Goal: Transaction & Acquisition: Purchase product/service

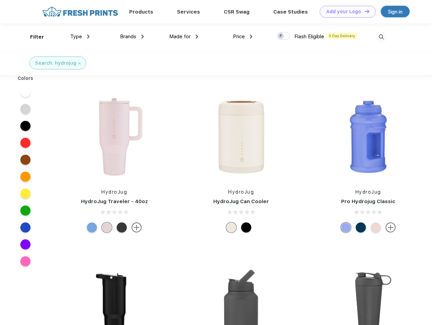
scroll to position [0, 0]
click at [345, 12] on link "Add your Logo Design Tool" at bounding box center [348, 12] width 56 height 12
click at [0, 0] on div "Design Tool" at bounding box center [0, 0] width 0 height 0
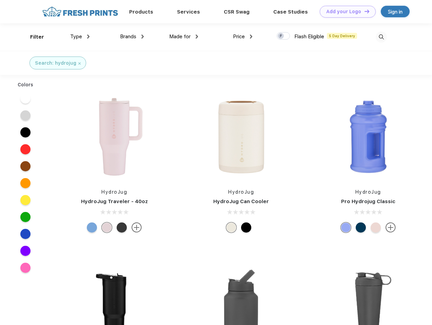
click at [364, 11] on link "Add your Logo Design Tool" at bounding box center [348, 12] width 56 height 12
click at [33, 37] on div "Filter" at bounding box center [37, 37] width 14 height 8
click at [80, 37] on span "Type" at bounding box center [76, 37] width 12 height 6
click at [132, 37] on span "Brands" at bounding box center [128, 37] width 16 height 6
click at [184, 37] on span "Made for" at bounding box center [179, 37] width 21 height 6
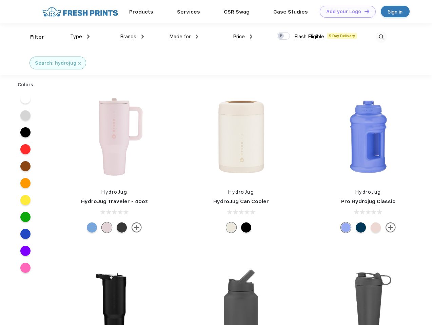
click at [243, 37] on span "Price" at bounding box center [239, 37] width 12 height 6
click at [283, 36] on div at bounding box center [283, 35] width 13 height 7
click at [281, 36] on input "checkbox" at bounding box center [279, 34] width 4 height 4
click at [381, 37] on img at bounding box center [380, 37] width 11 height 11
